Goal: Information Seeking & Learning: Learn about a topic

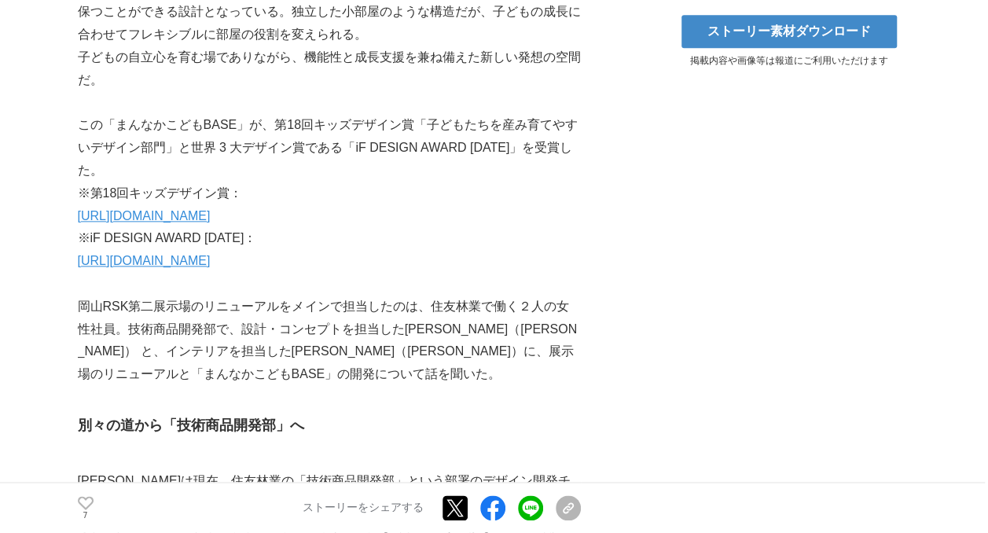
scroll to position [879, 0]
click at [211, 223] on link "https://sfc.jp/information/news/pdf/2024-08-22.pdf" at bounding box center [144, 215] width 133 height 13
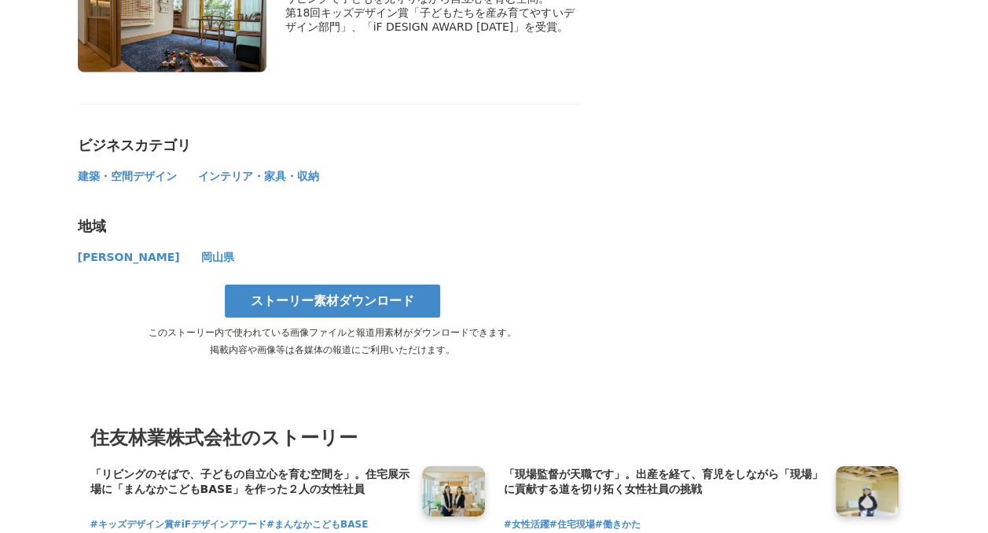
scroll to position [8397, 0]
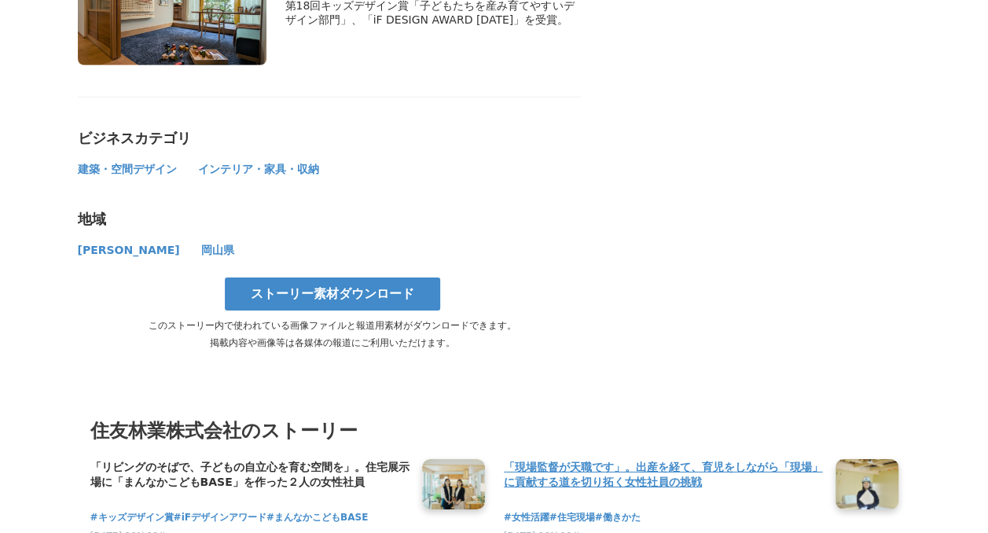
click at [633, 459] on h4 "「現場監督が天職です」。出産を経て、育児をしながら「現場」に貢献する道を切り拓く女性社員の挑戦" at bounding box center [663, 475] width 319 height 32
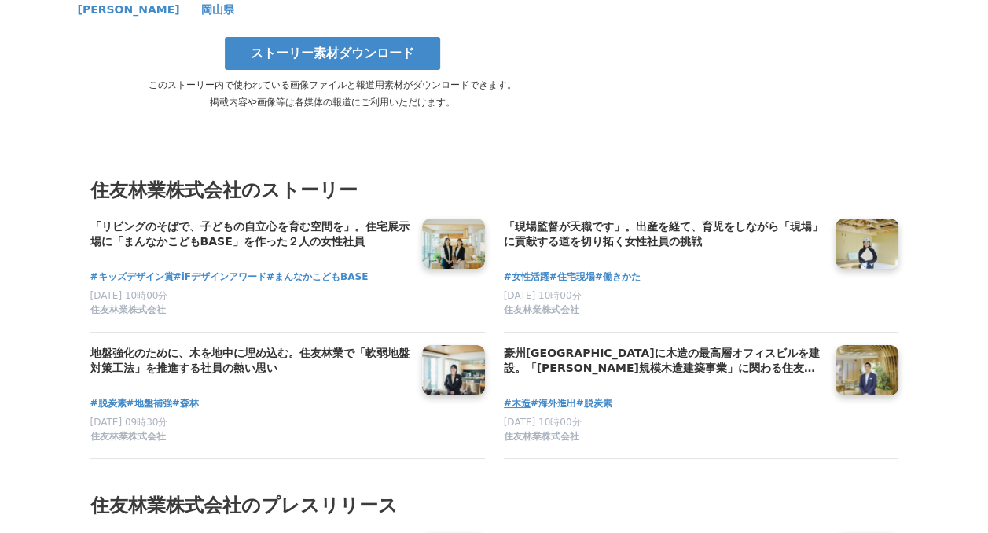
scroll to position [8637, 0]
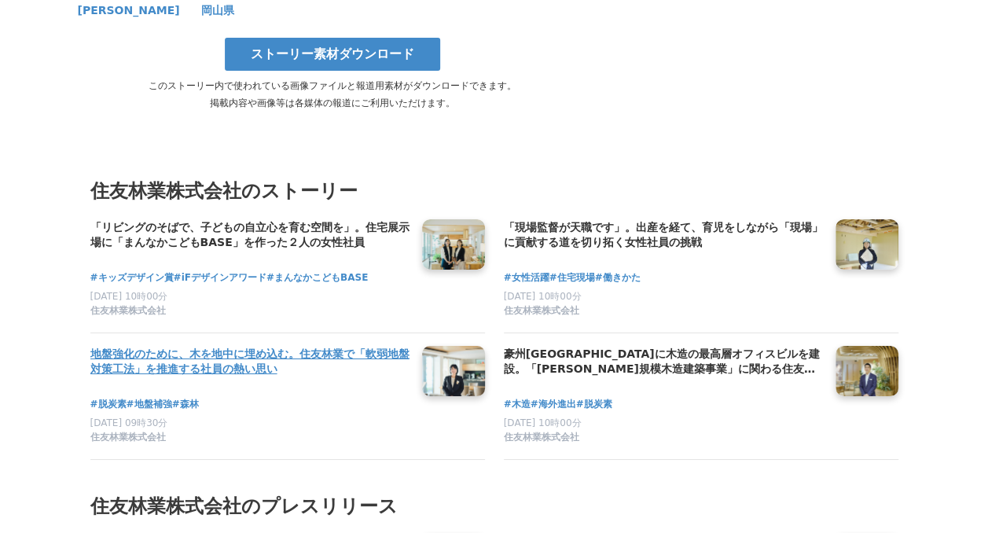
click at [208, 346] on h4 "地盤強化のために、木を地中に埋め込む。住友林業で「軟弱地盤対策工法」を推進する社員の熱い思い" at bounding box center [249, 362] width 319 height 32
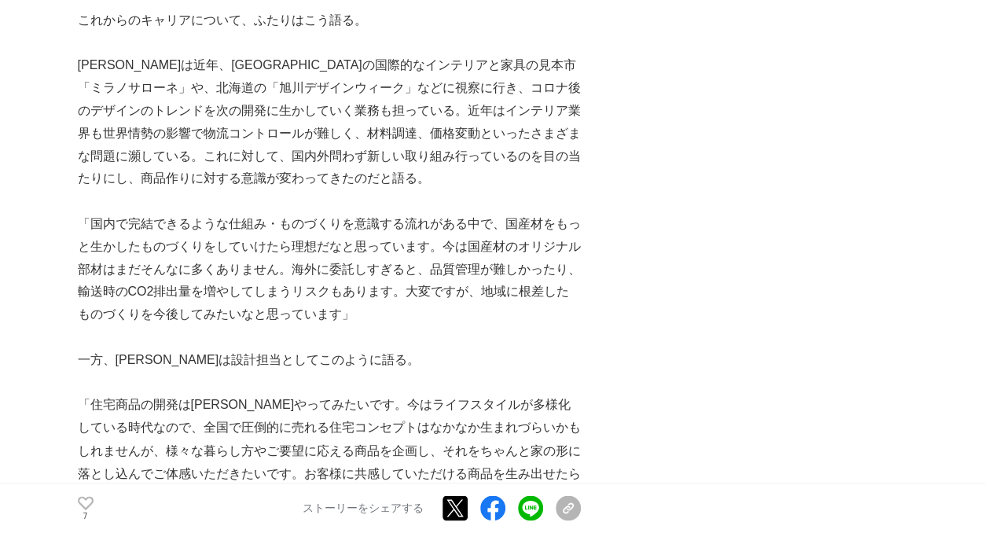
scroll to position [6957, 0]
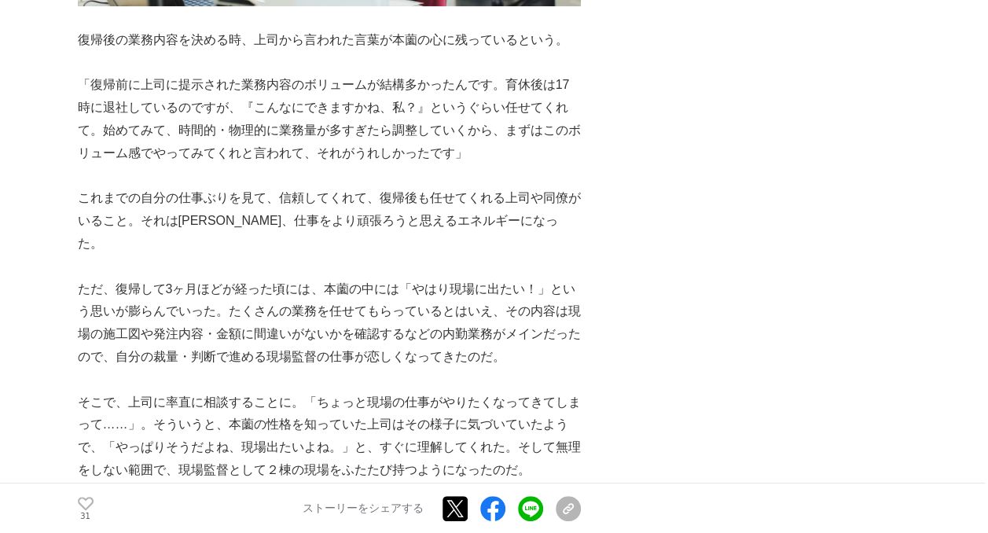
scroll to position [5838, 0]
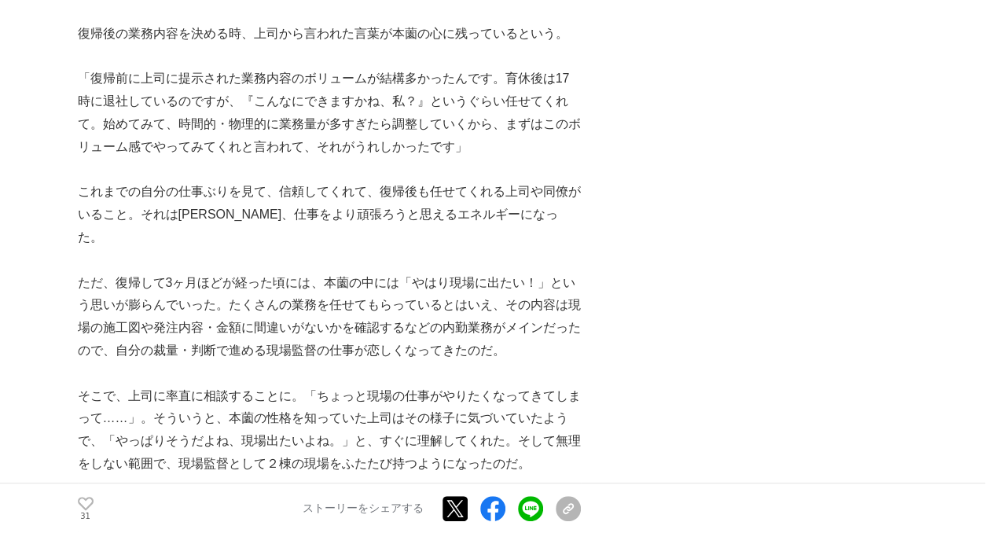
click at [89, 499] on p "「内勤業務も抱えているので、現場への移動時間などを考えると時間管理が大変ですが、やっぱり現場を間近で見られる監督の仕事は、楽しいなとあらためて感じました」と本…" at bounding box center [329, 533] width 503 height 68
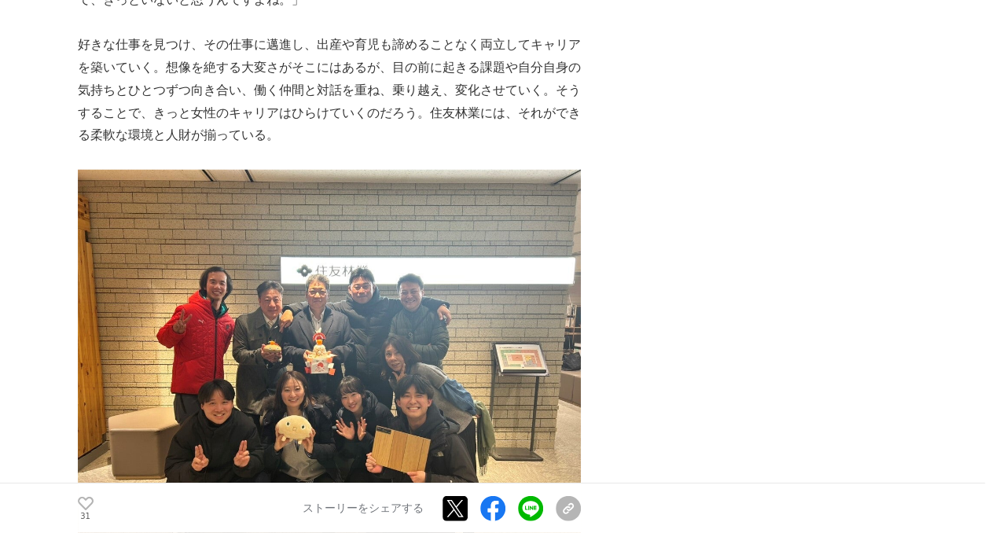
scroll to position [7917, 0]
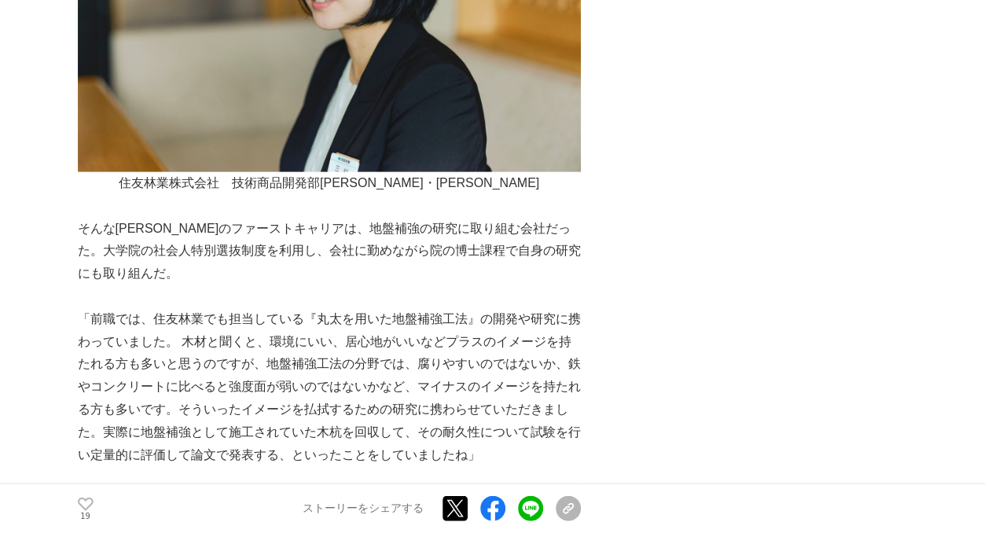
scroll to position [1599, 0]
